Goal: Information Seeking & Learning: Learn about a topic

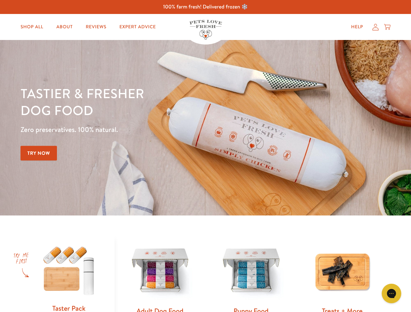
click at [205, 156] on div "Tastier & fresher dog food Zero preservatives. 100% natural. Try Now" at bounding box center [144, 128] width 247 height 86
click at [392, 294] on icon "Open gorgias live chat" at bounding box center [391, 294] width 6 height 6
